Goal: Information Seeking & Learning: Learn about a topic

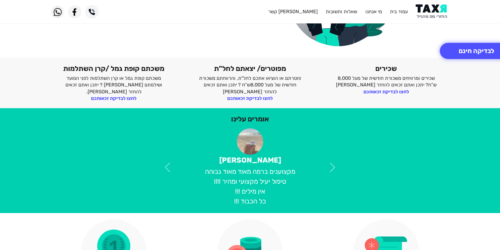
scroll to position [103, 0]
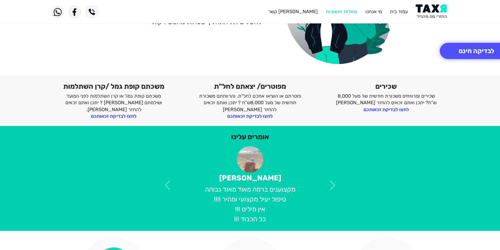
click at [345, 13] on link "שאלות ותשובות" at bounding box center [340, 12] width 31 height 6
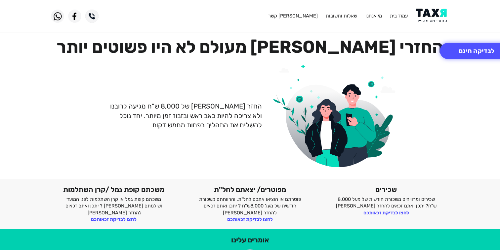
click at [429, 12] on img at bounding box center [431, 16] width 33 height 15
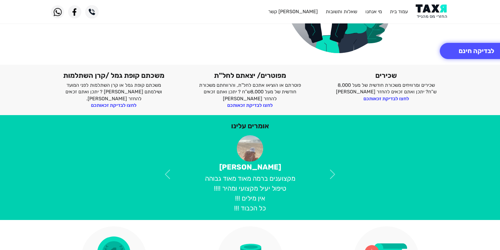
scroll to position [111, 0]
